Goal: Task Accomplishment & Management: Manage account settings

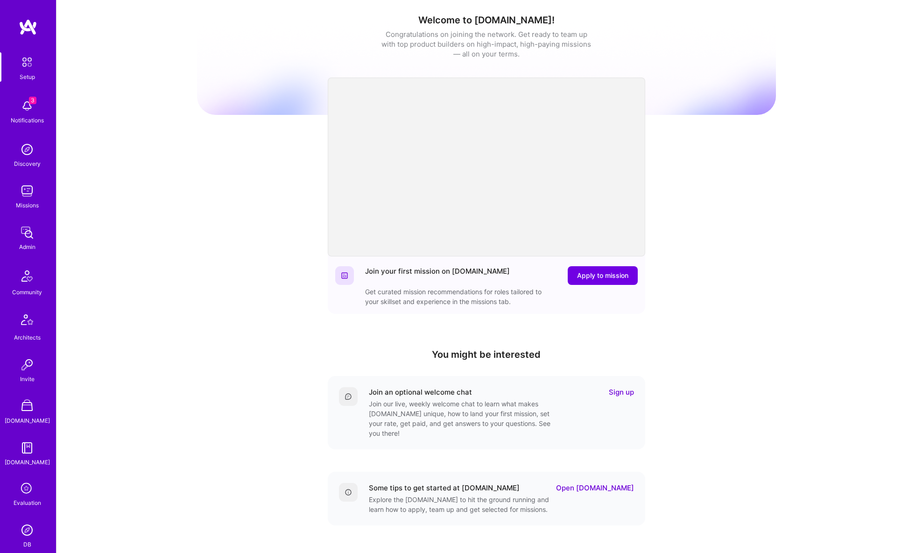
scroll to position [119, 0]
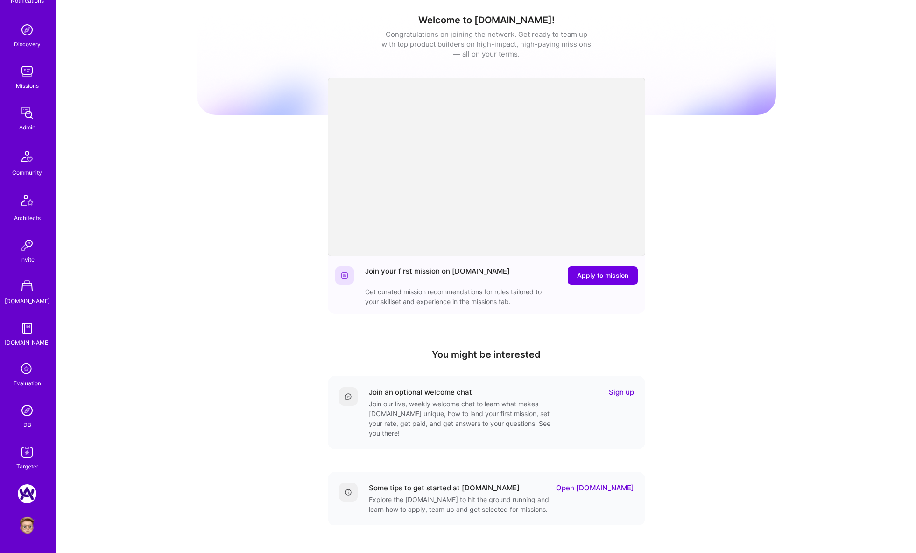
click at [23, 527] on img at bounding box center [27, 525] width 19 height 19
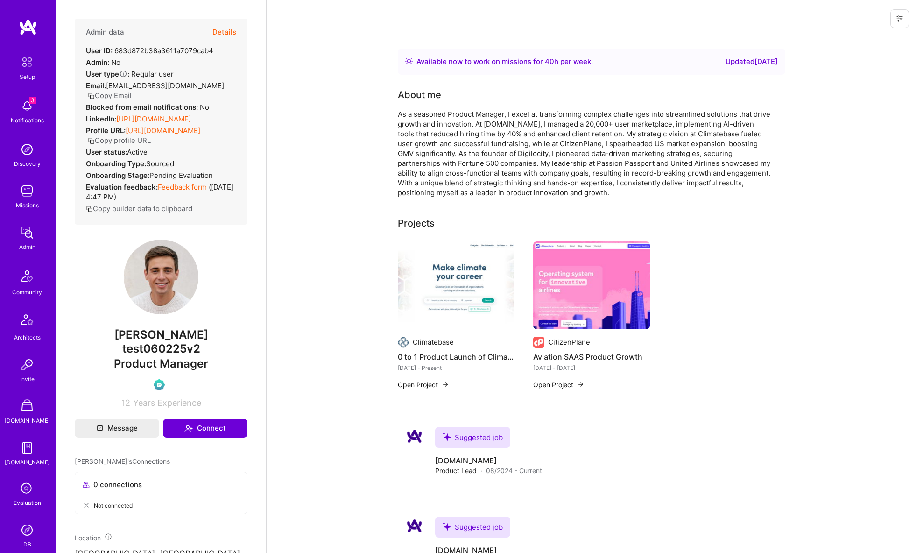
click at [899, 22] on button at bounding box center [899, 18] width 19 height 19
drag, startPoint x: 884, startPoint y: 35, endPoint x: 874, endPoint y: 36, distance: 9.8
click at [884, 35] on button "Login as Eliot" at bounding box center [859, 40] width 98 height 24
